Goal: Information Seeking & Learning: Check status

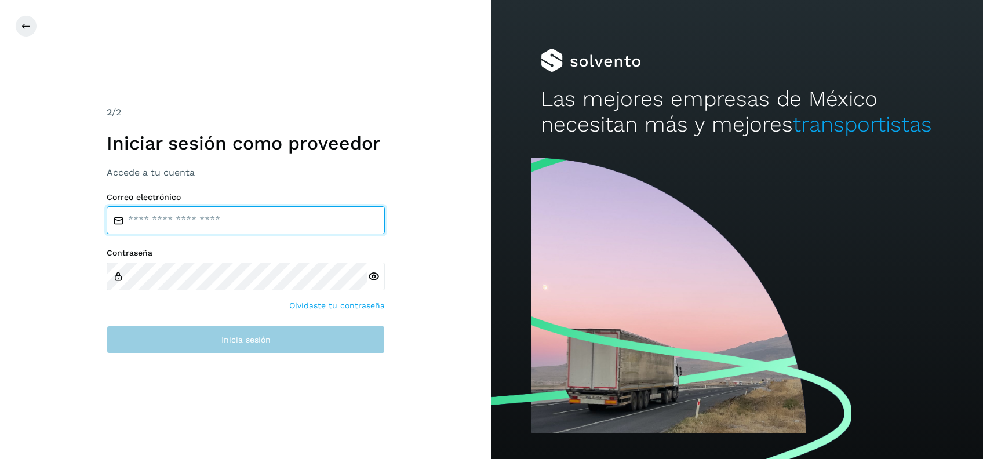
type input "**********"
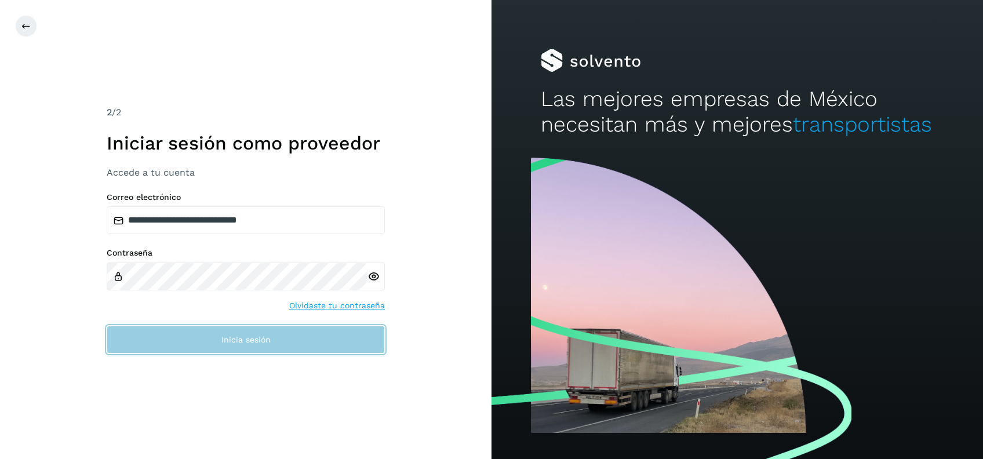
click at [237, 350] on button "Inicia sesión" at bounding box center [246, 340] width 278 height 28
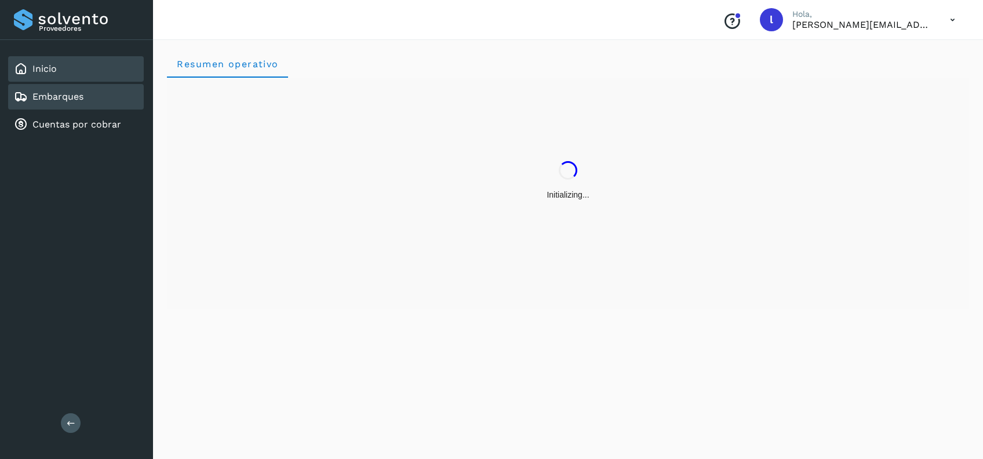
click at [60, 92] on link "Embarques" at bounding box center [57, 96] width 51 height 11
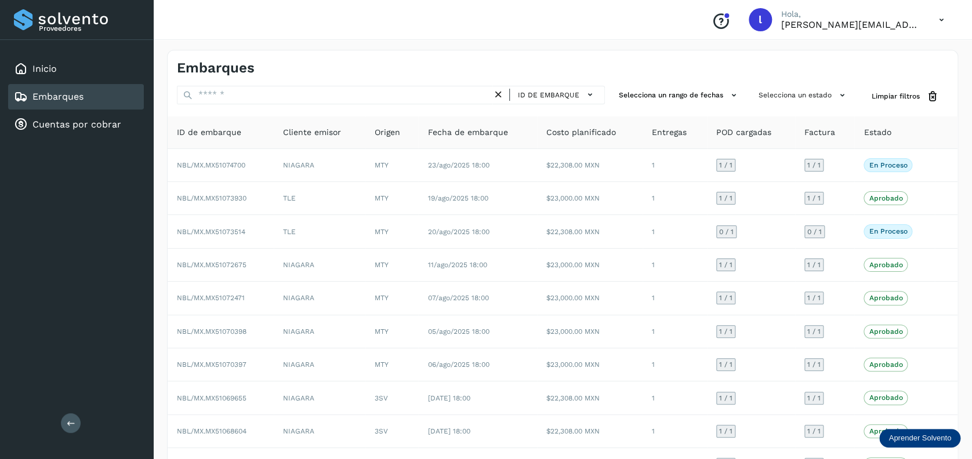
click at [77, 90] on div "Embarques" at bounding box center [49, 97] width 70 height 14
click at [84, 99] on div "Embarques" at bounding box center [76, 97] width 136 height 26
click at [74, 77] on div "Inicio" at bounding box center [76, 69] width 136 height 26
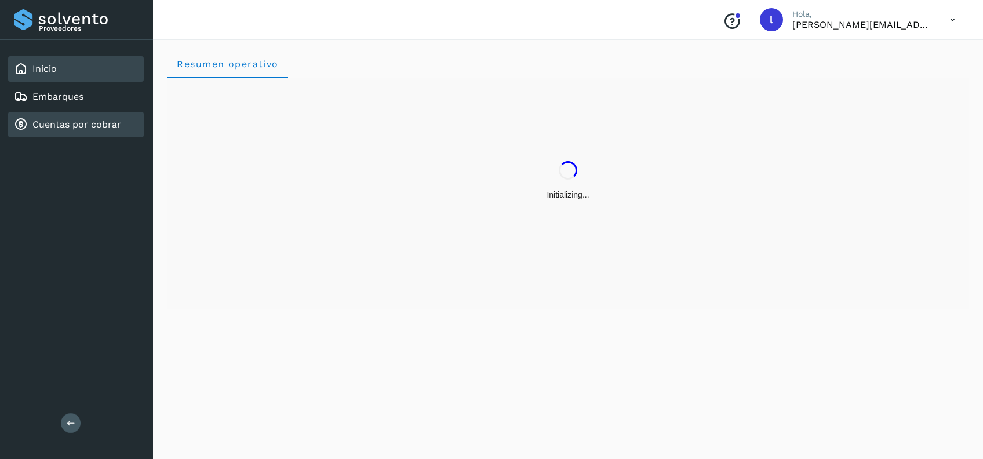
click at [83, 121] on link "Cuentas por cobrar" at bounding box center [76, 124] width 89 height 11
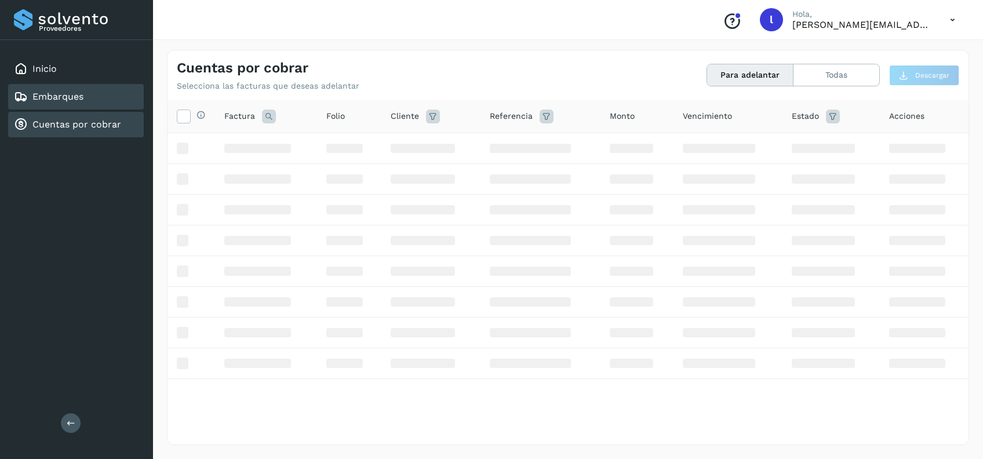
click at [75, 101] on link "Embarques" at bounding box center [57, 96] width 51 height 11
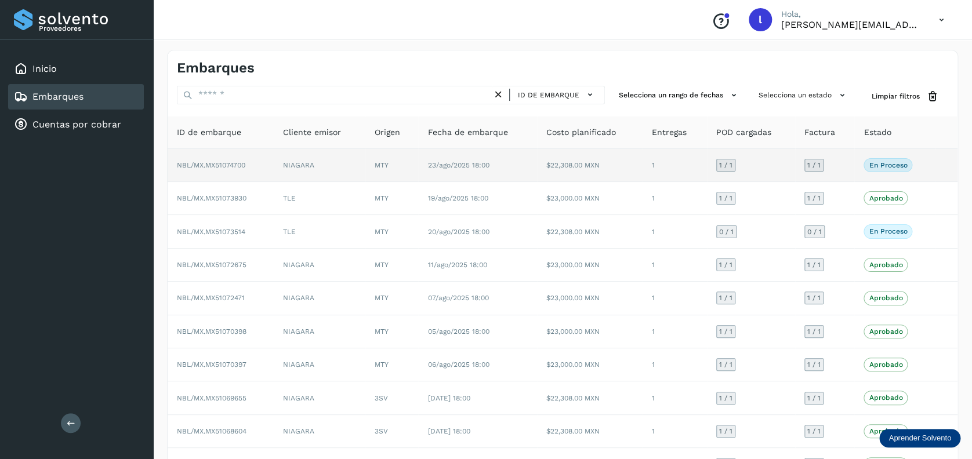
click at [350, 162] on td "NIAGARA" at bounding box center [320, 165] width 92 height 33
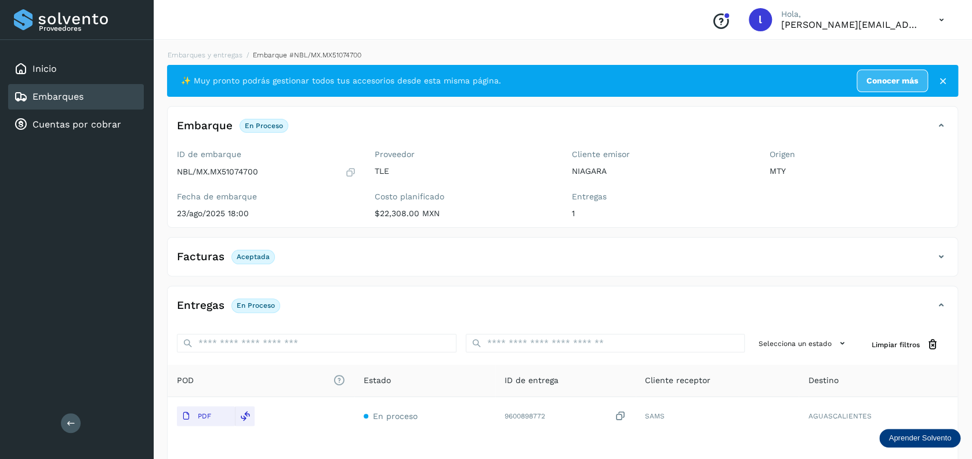
click at [83, 90] on div "Embarques" at bounding box center [76, 97] width 136 height 26
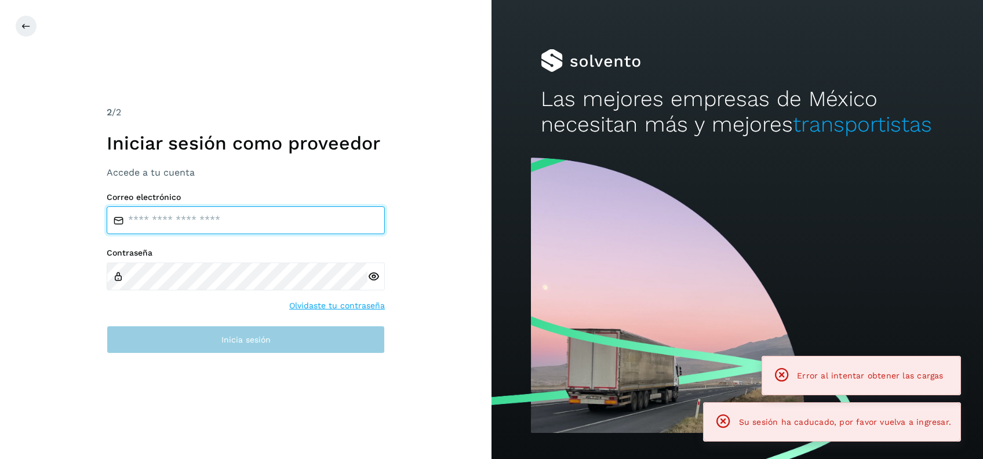
type input "**********"
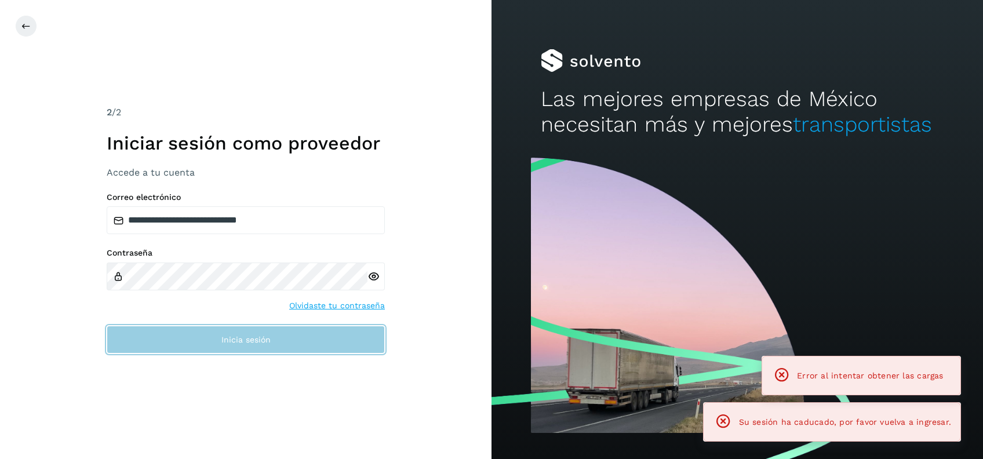
click at [240, 337] on span "Inicia sesión" at bounding box center [245, 340] width 49 height 8
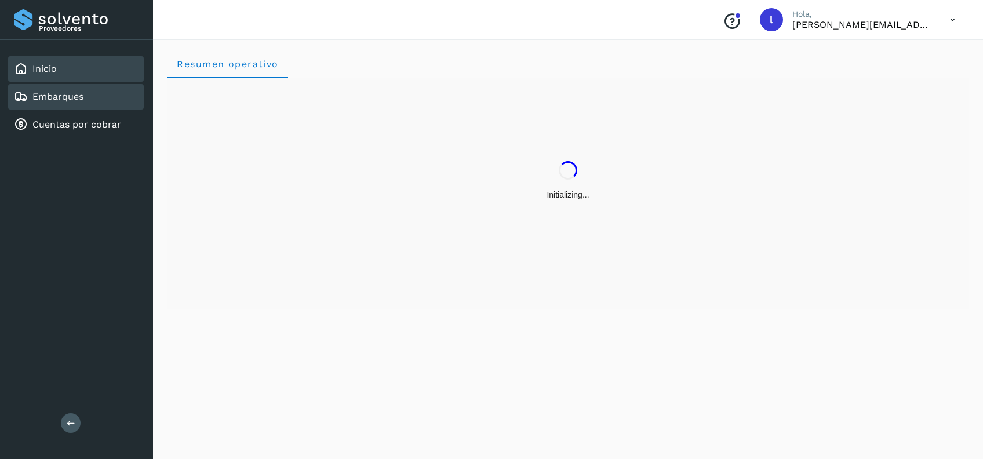
click at [79, 93] on link "Embarques" at bounding box center [57, 96] width 51 height 11
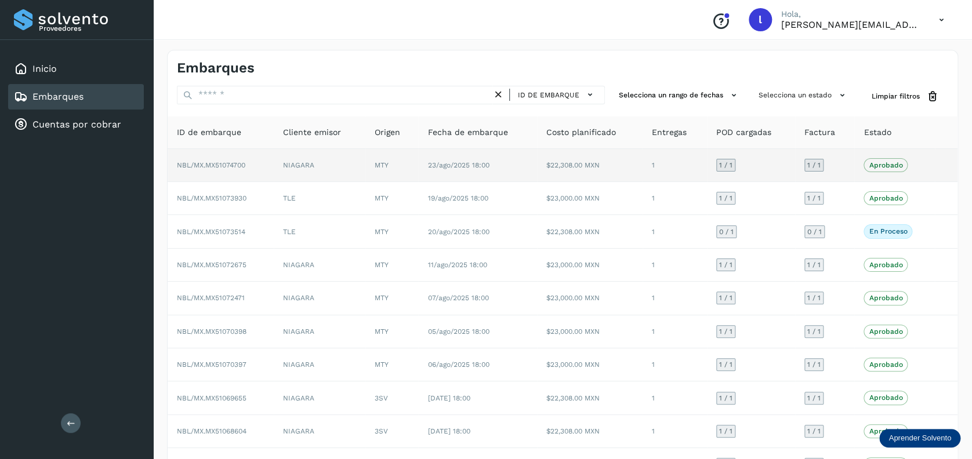
click at [351, 170] on td "NIAGARA" at bounding box center [320, 165] width 92 height 33
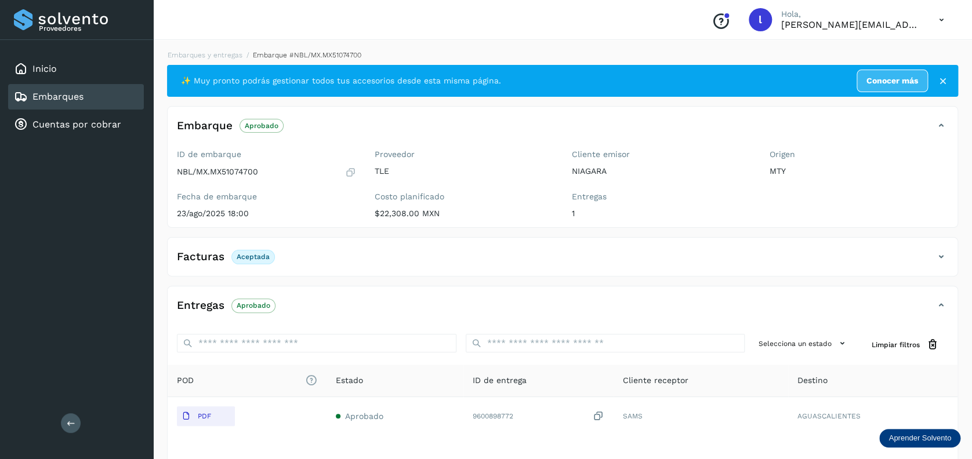
click at [61, 99] on link "Embarques" at bounding box center [57, 96] width 51 height 11
